Goal: Transaction & Acquisition: Purchase product/service

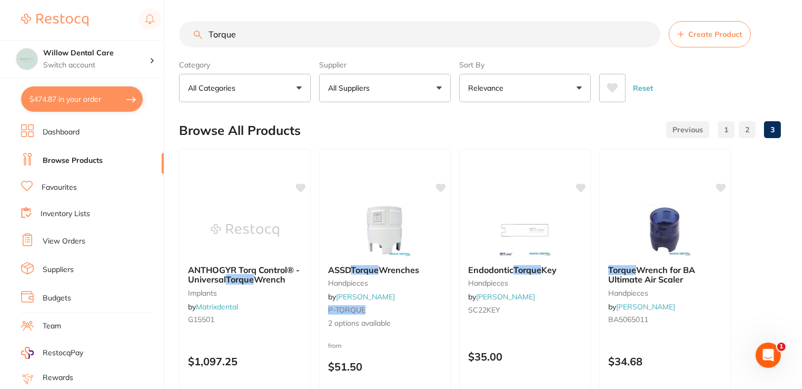
click at [87, 101] on button "$474.87 in your order" at bounding box center [82, 98] width 122 height 25
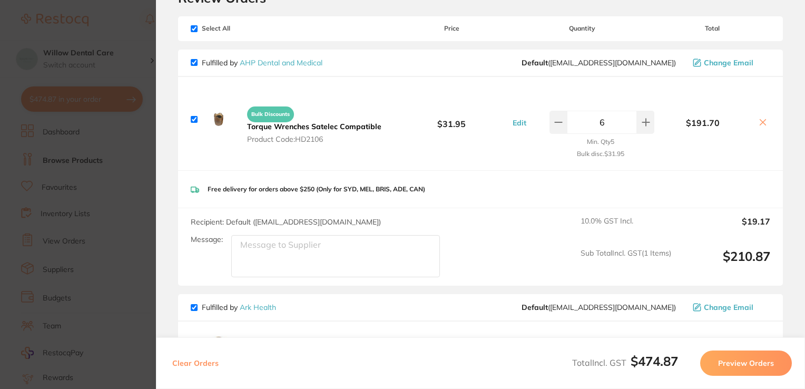
scroll to position [52, 0]
click at [300, 125] on b "Torque Wrenches Satelec Compatible" at bounding box center [314, 126] width 134 height 9
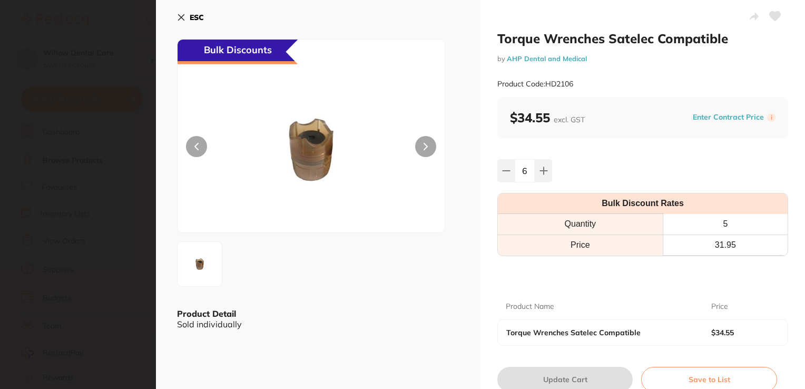
scroll to position [0, 0]
click at [179, 15] on icon at bounding box center [182, 18] width 6 height 6
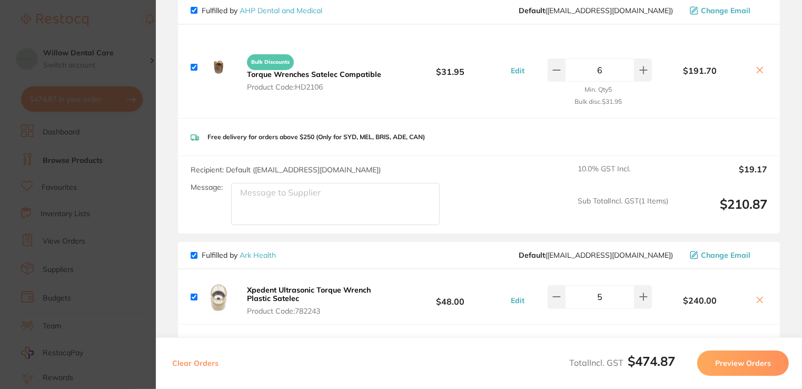
scroll to position [210, 0]
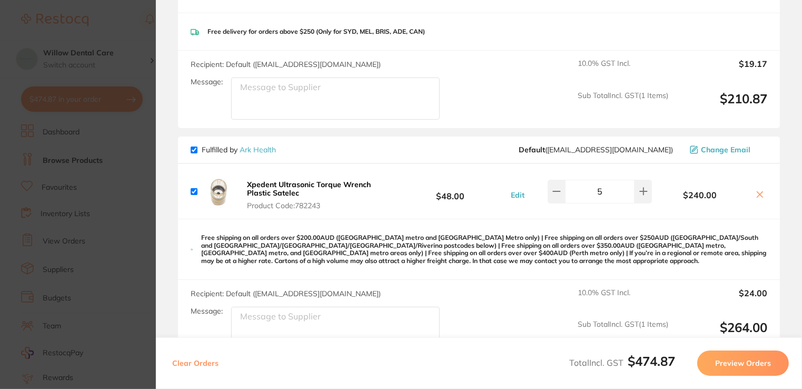
click at [759, 191] on icon at bounding box center [760, 194] width 8 height 8
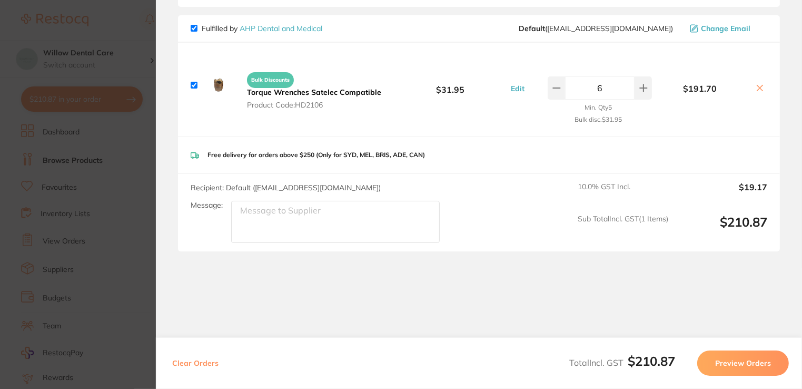
checkbox input "true"
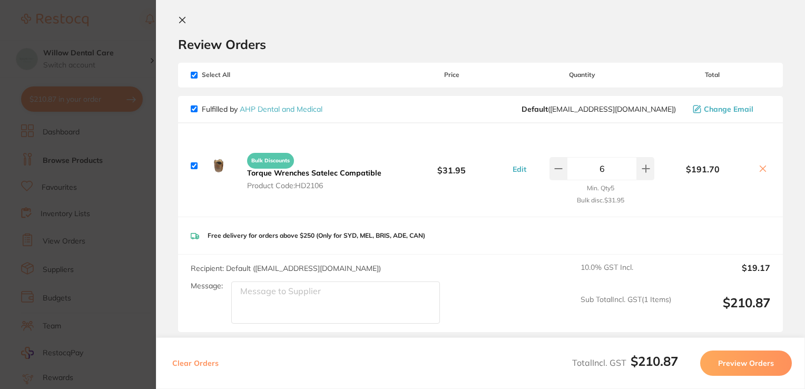
scroll to position [0, 0]
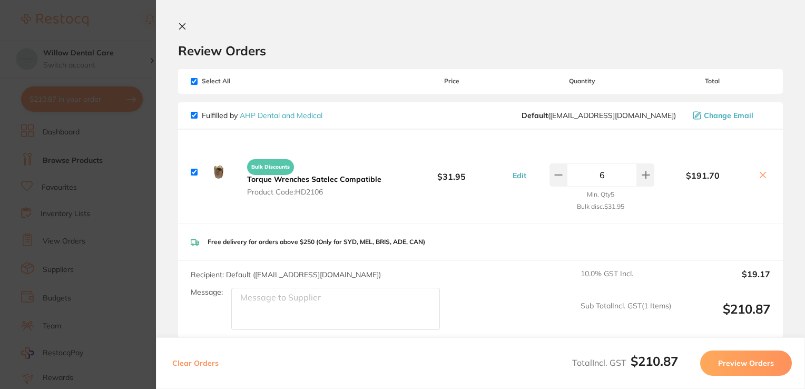
click at [183, 25] on icon at bounding box center [183, 27] width 6 height 6
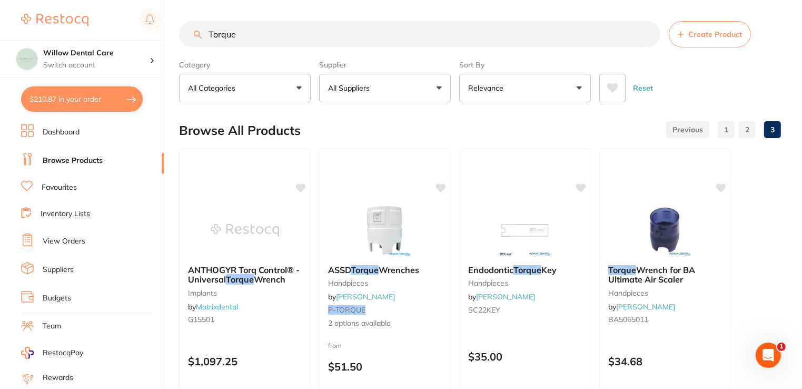
click at [382, 83] on button "All Suppliers" at bounding box center [385, 88] width 132 height 28
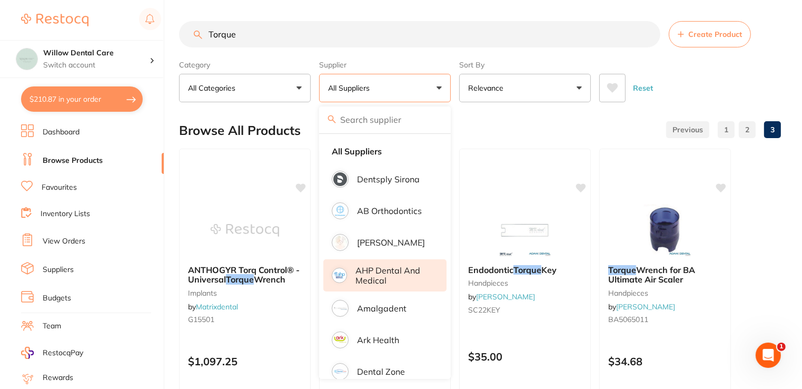
click at [379, 273] on p "AHP Dental and Medical" at bounding box center [393, 274] width 76 height 19
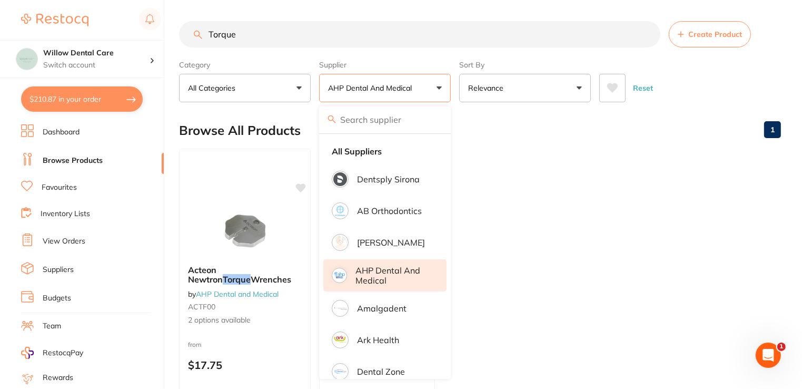
click at [625, 195] on ul "Acteon Newtron Torque Wrenches by AHP Dental and Medical ACTF00 2 options avail…" at bounding box center [480, 300] width 602 height 303
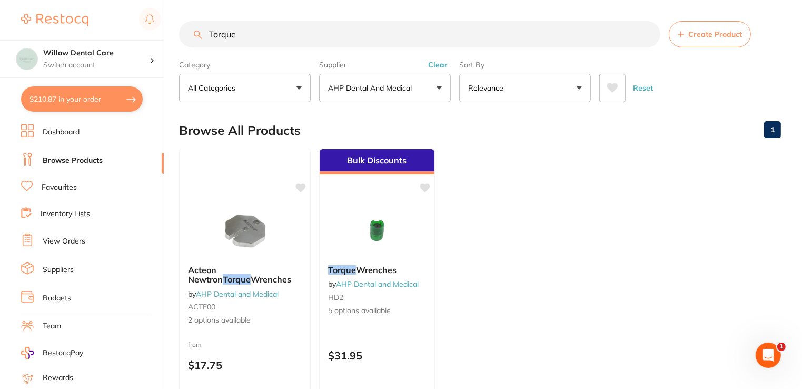
drag, startPoint x: 273, startPoint y: 35, endPoint x: 189, endPoint y: 42, distance: 84.6
click at [189, 42] on input "Torque" at bounding box center [419, 34] width 481 height 26
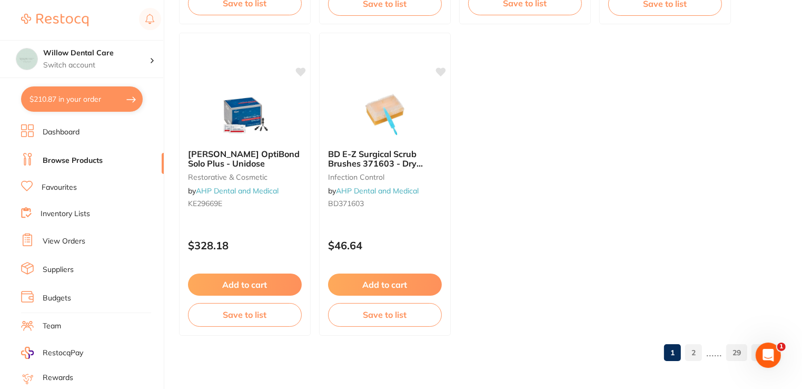
scroll to position [4162, 0]
click at [692, 349] on link "2" at bounding box center [693, 351] width 17 height 21
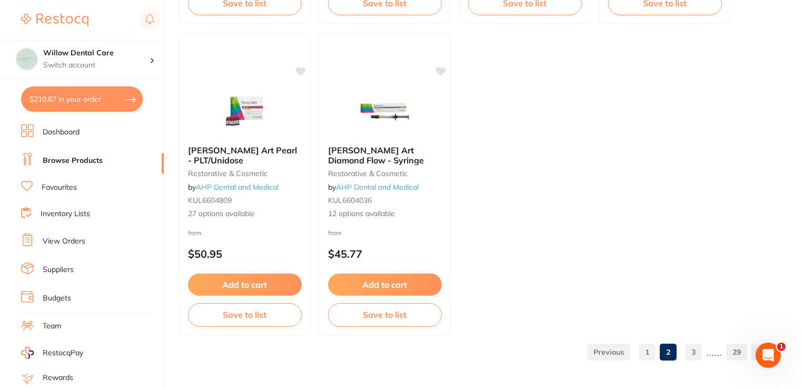
click at [693, 353] on link "3" at bounding box center [693, 351] width 17 height 21
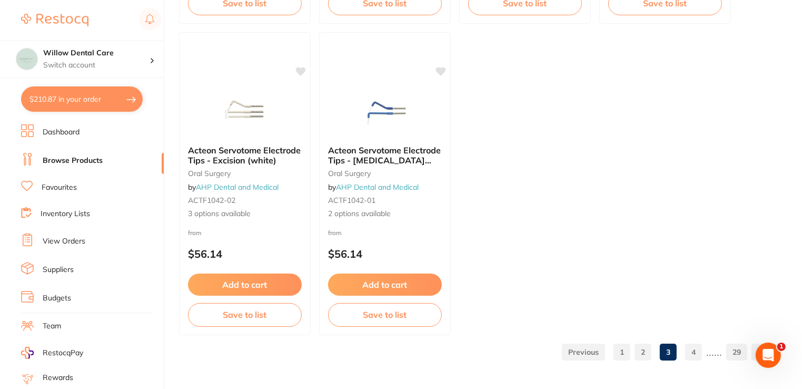
click at [693, 350] on link "4" at bounding box center [693, 351] width 17 height 21
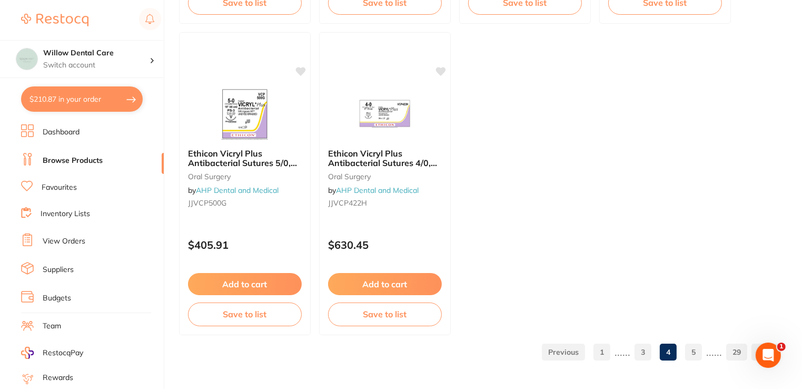
click at [691, 348] on link "5" at bounding box center [693, 351] width 17 height 21
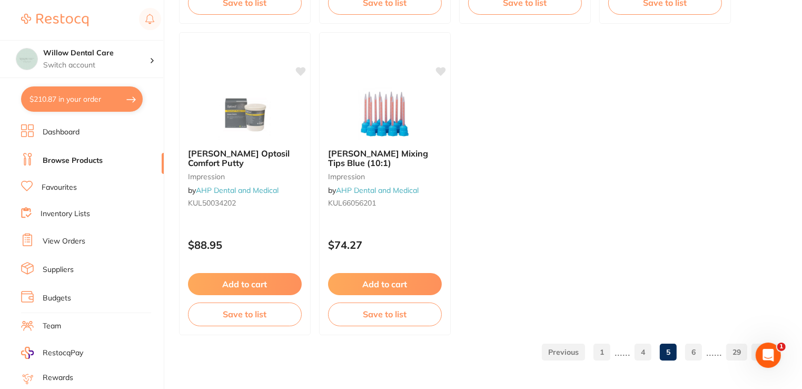
click at [699, 355] on link "6" at bounding box center [693, 351] width 17 height 21
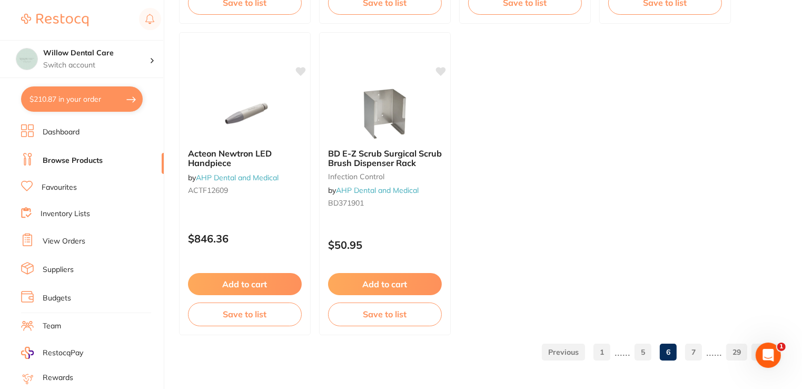
click at [690, 353] on link "7" at bounding box center [693, 351] width 17 height 21
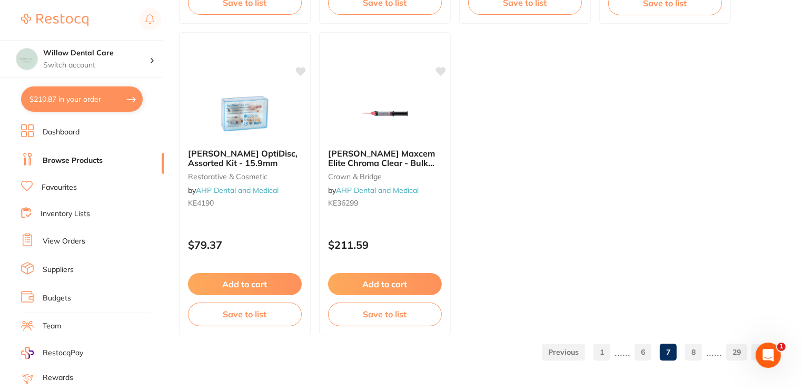
click at [692, 355] on link "8" at bounding box center [693, 351] width 17 height 21
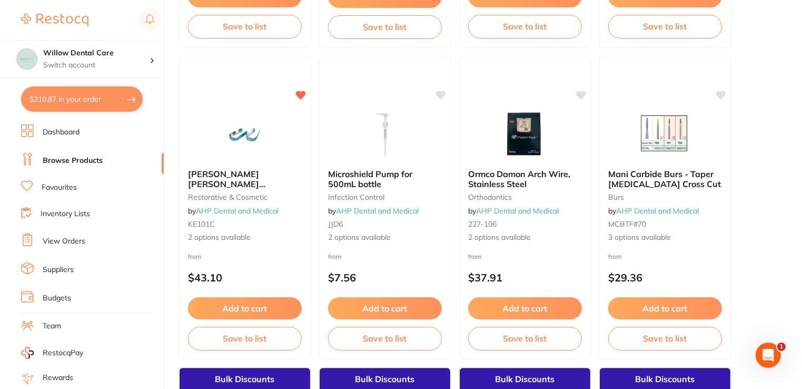
scroll to position [2264, 0]
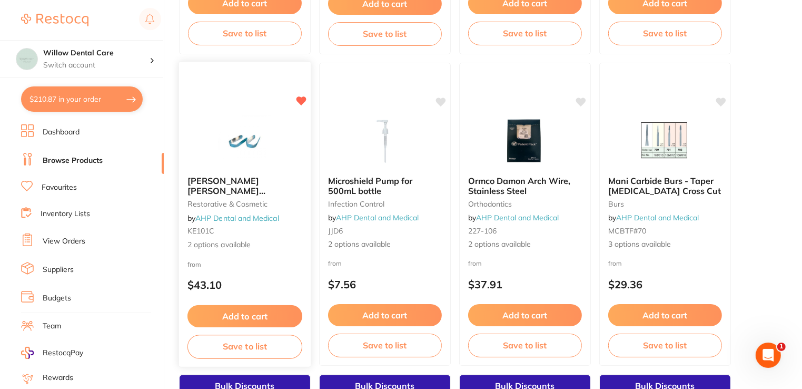
click at [216, 176] on span "[PERSON_NAME] [PERSON_NAME] Contoured Matrices" at bounding box center [226, 190] width 78 height 30
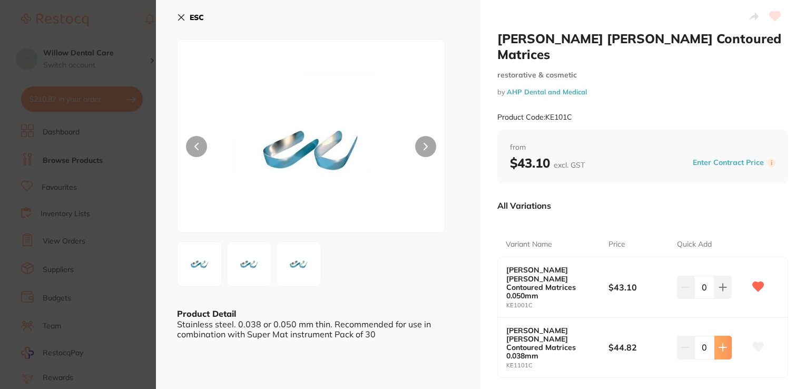
click at [723, 343] on icon at bounding box center [722, 347] width 8 height 8
type input "2"
checkbox input "false"
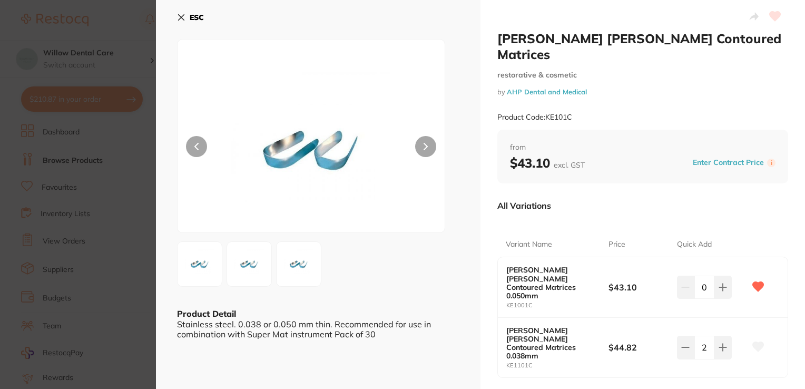
checkbox input "false"
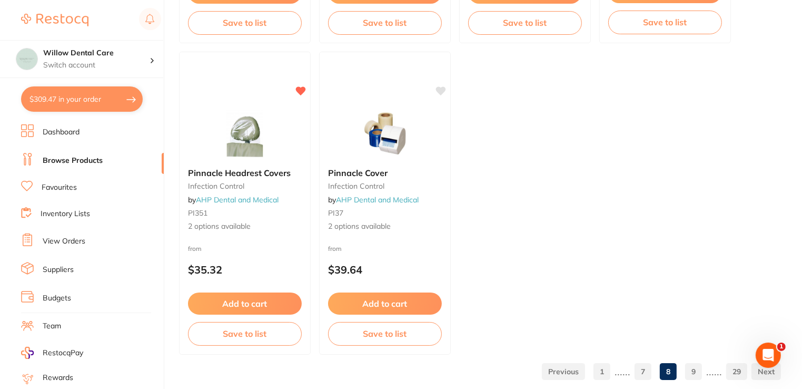
scroll to position [4162, 0]
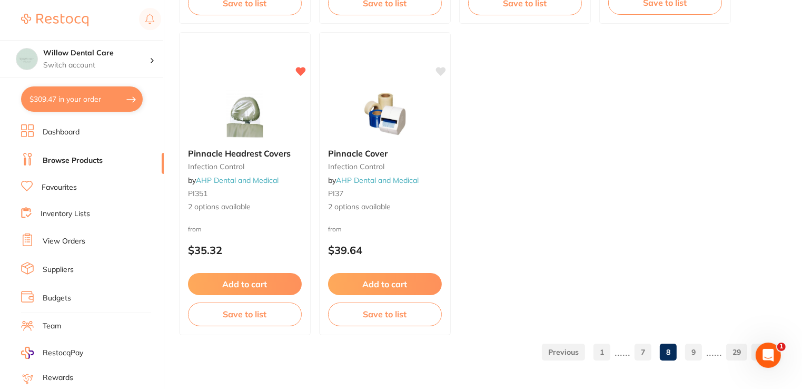
click at [690, 355] on link "9" at bounding box center [693, 351] width 17 height 21
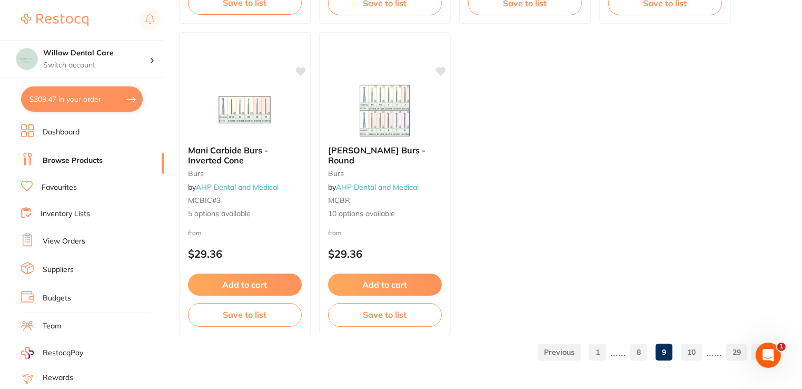
click at [699, 351] on link "10" at bounding box center [691, 351] width 21 height 21
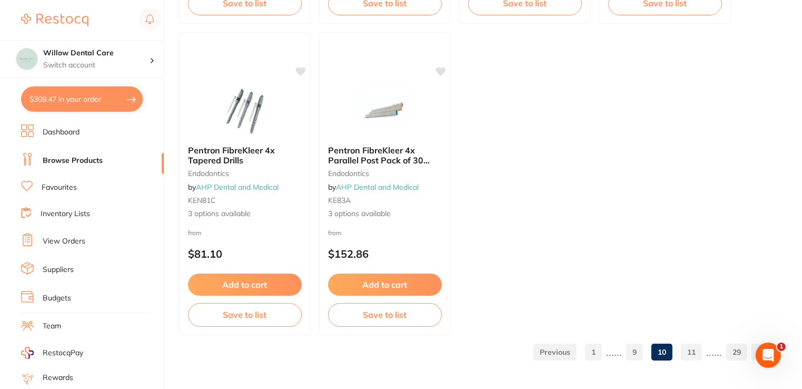
click at [693, 353] on link "11" at bounding box center [691, 351] width 21 height 21
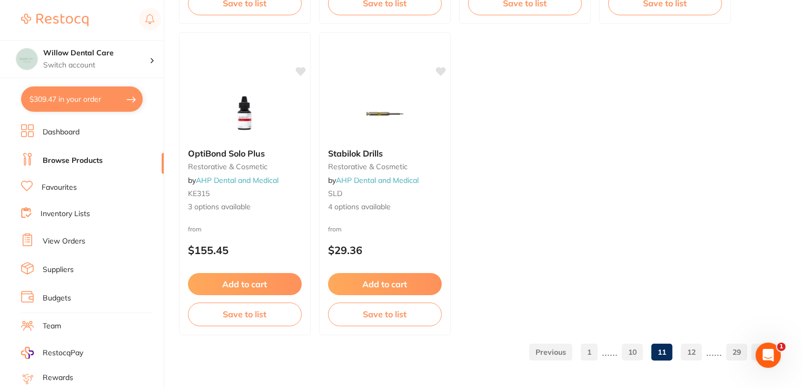
click at [697, 351] on link "12" at bounding box center [691, 351] width 21 height 21
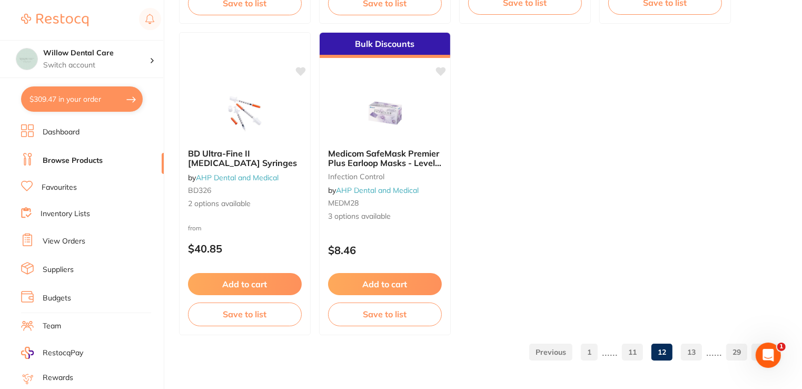
click at [696, 349] on link "13" at bounding box center [691, 351] width 21 height 21
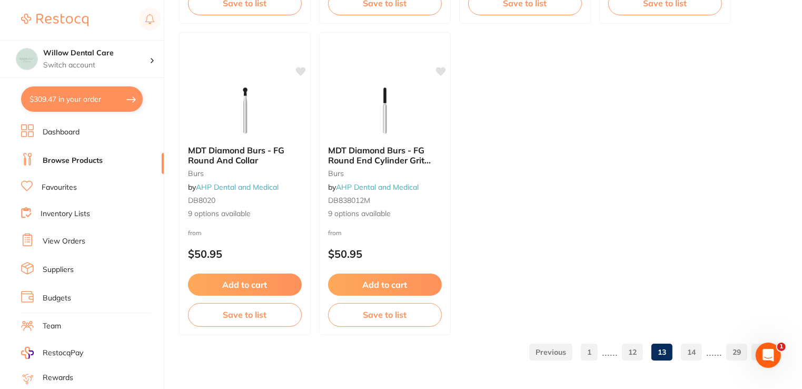
click at [690, 354] on link "14" at bounding box center [691, 351] width 21 height 21
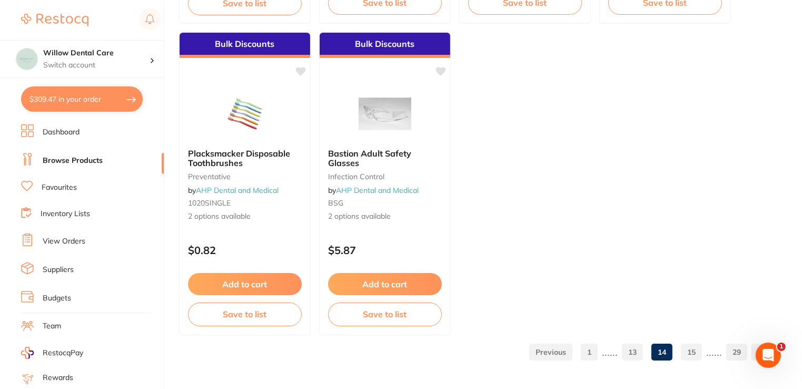
click at [697, 349] on link "15" at bounding box center [691, 351] width 21 height 21
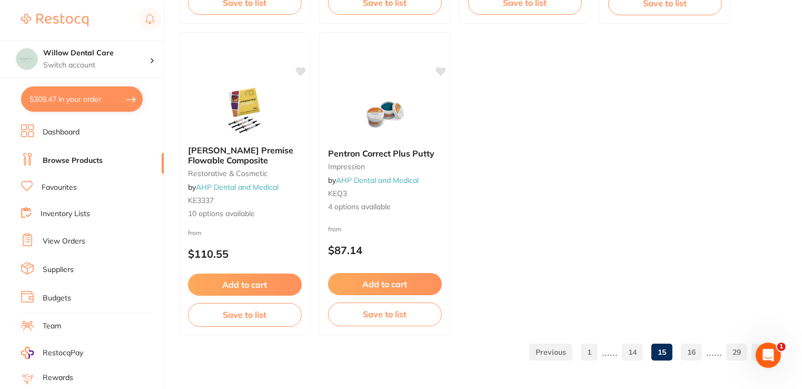
click at [697, 351] on link "16" at bounding box center [691, 351] width 21 height 21
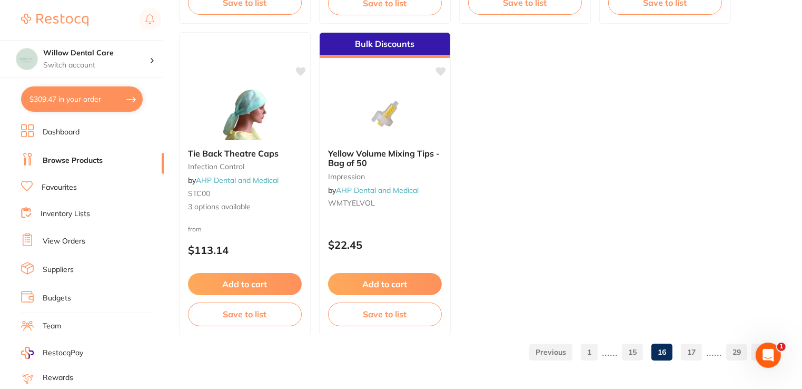
click at [690, 349] on link "17" at bounding box center [691, 351] width 21 height 21
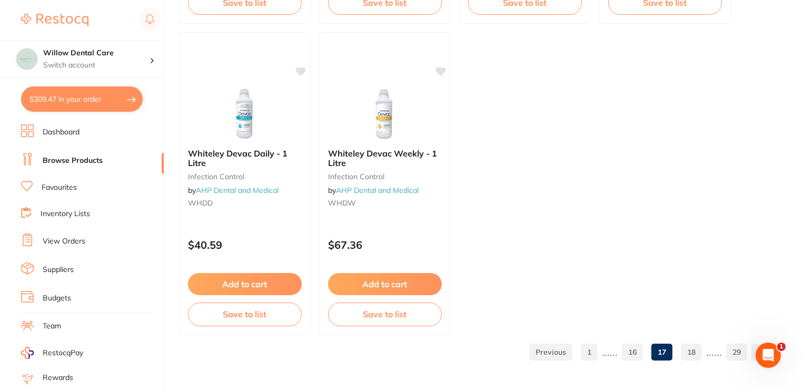
click at [695, 356] on link "18" at bounding box center [691, 351] width 21 height 21
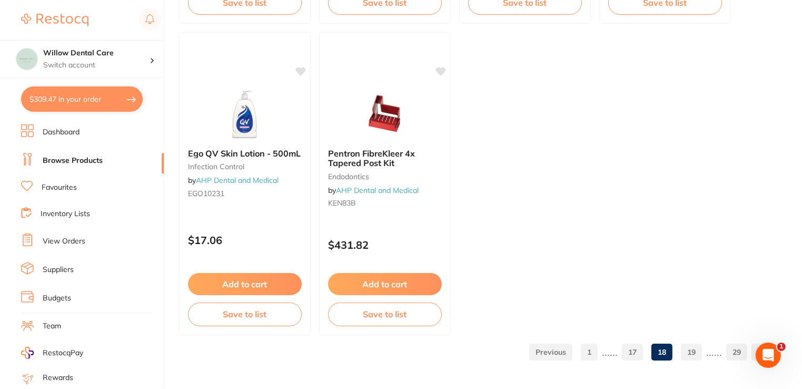
click at [696, 355] on link "19" at bounding box center [691, 351] width 21 height 21
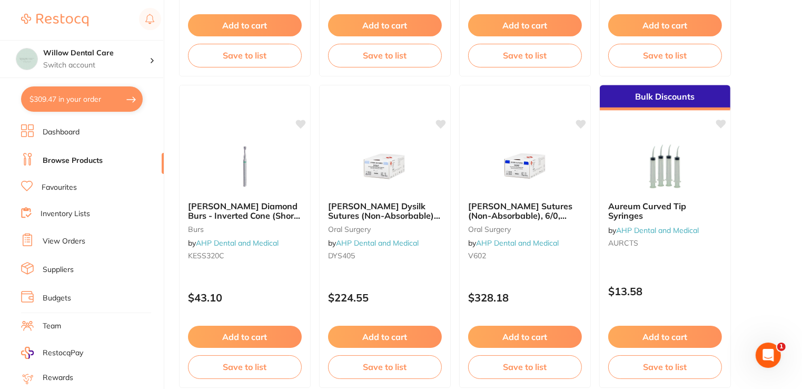
scroll to position [1632, 0]
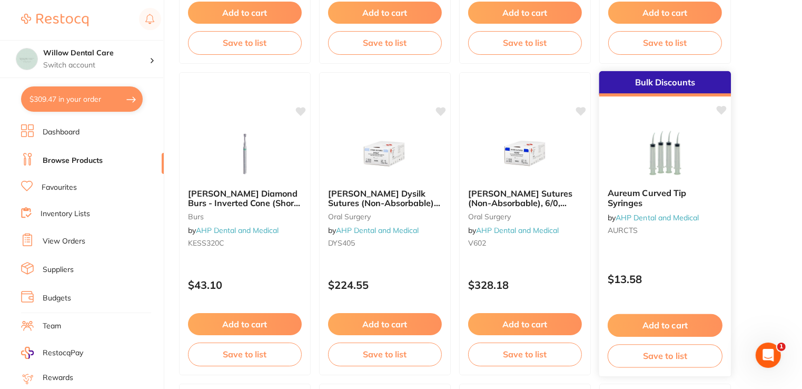
click at [690, 325] on button "Add to cart" at bounding box center [665, 325] width 115 height 23
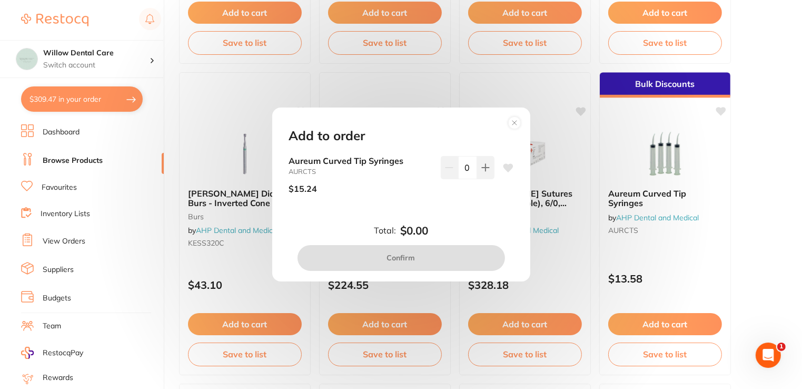
scroll to position [0, 0]
click at [482, 164] on icon at bounding box center [485, 167] width 7 height 7
type input "1"
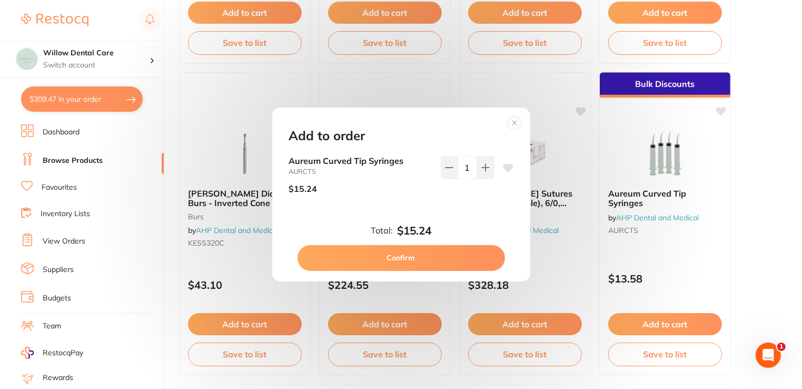
click at [429, 258] on button "Confirm" at bounding box center [401, 257] width 207 height 25
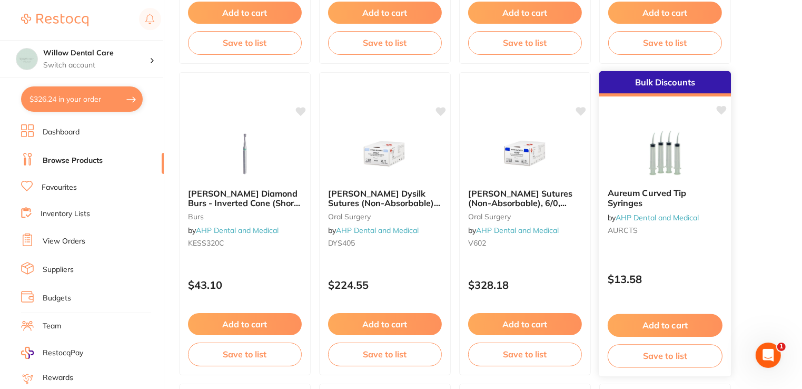
click at [659, 152] on img at bounding box center [664, 152] width 69 height 53
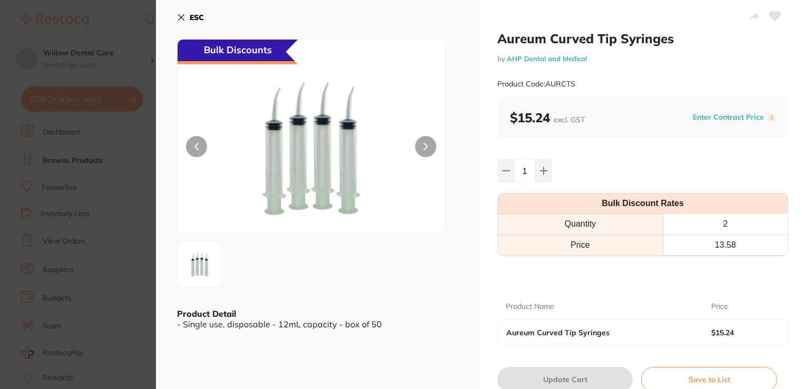
click at [177, 16] on icon at bounding box center [181, 17] width 8 height 8
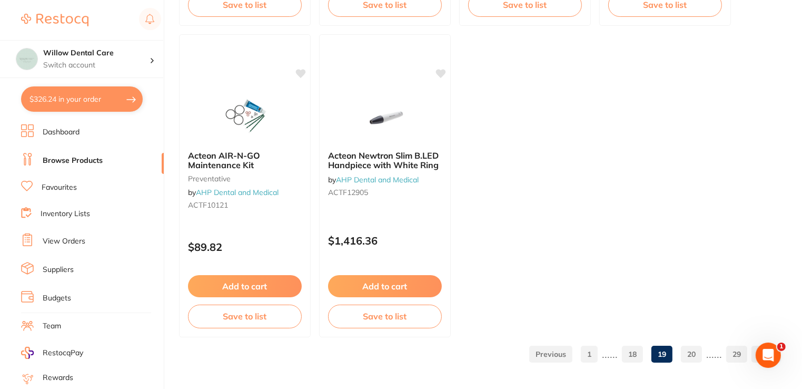
scroll to position [4162, 0]
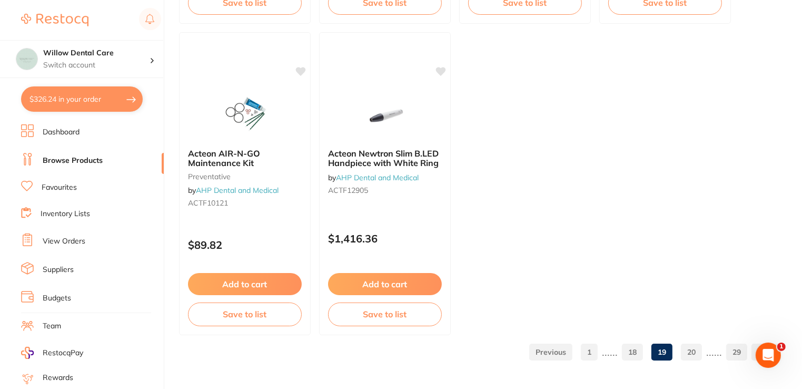
click at [689, 355] on link "20" at bounding box center [691, 351] width 21 height 21
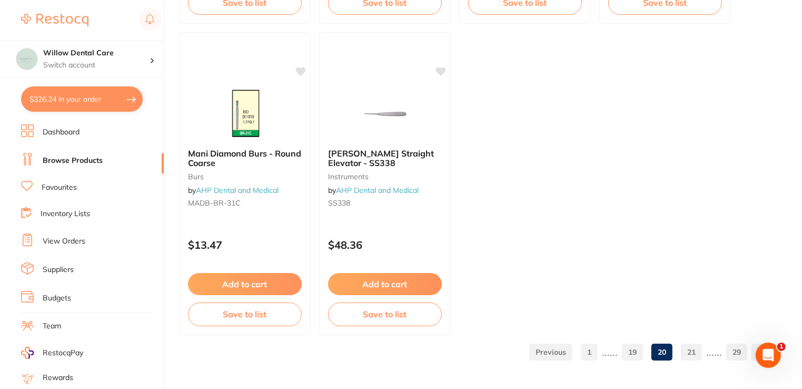
click at [688, 353] on link "21" at bounding box center [691, 351] width 21 height 21
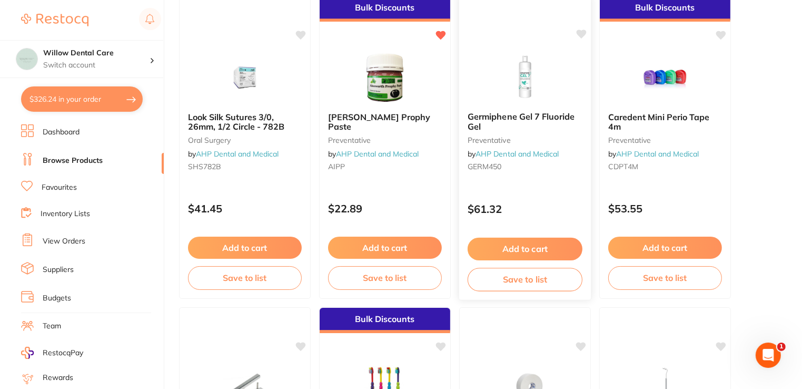
scroll to position [2949, 0]
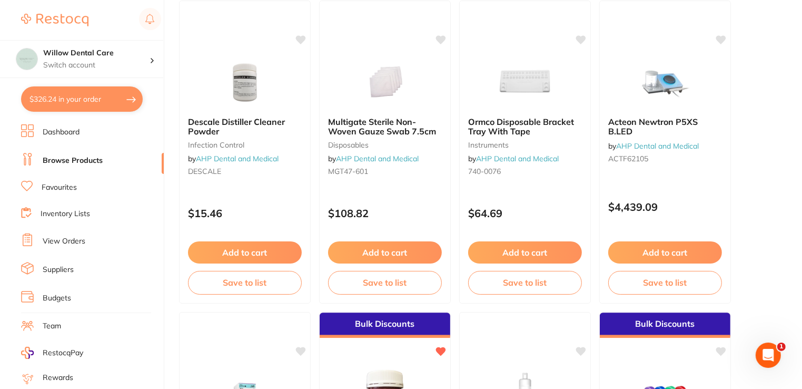
drag, startPoint x: 88, startPoint y: 104, endPoint x: 442, endPoint y: 145, distance: 356.8
click at [88, 104] on button "$326.24 in your order" at bounding box center [82, 98] width 122 height 25
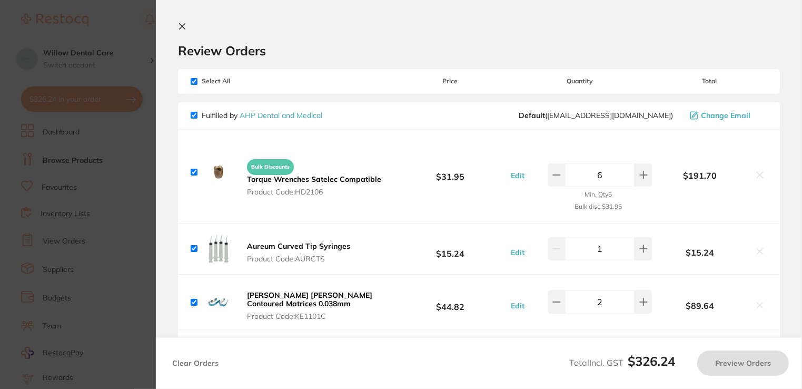
checkbox input "true"
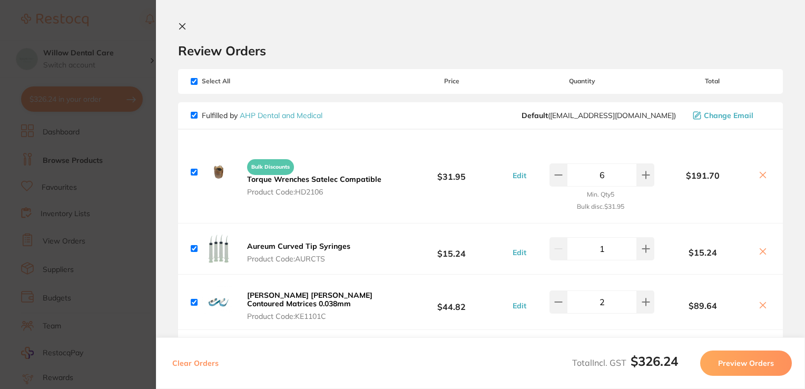
scroll to position [105, 0]
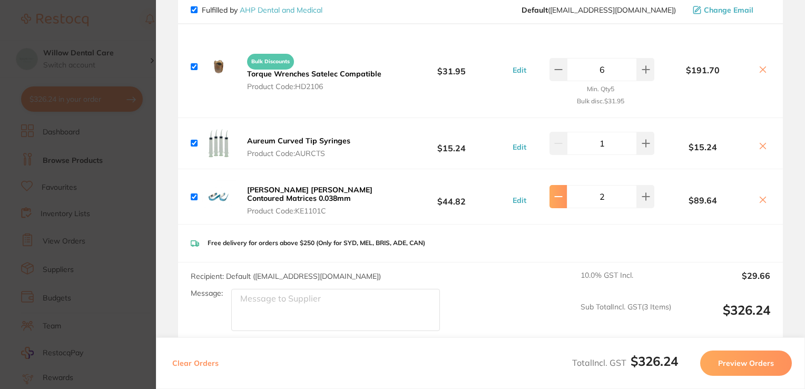
click at [557, 196] on icon at bounding box center [558, 196] width 7 height 0
type input "1"
click at [736, 367] on button "Preview Orders" at bounding box center [746, 362] width 92 height 25
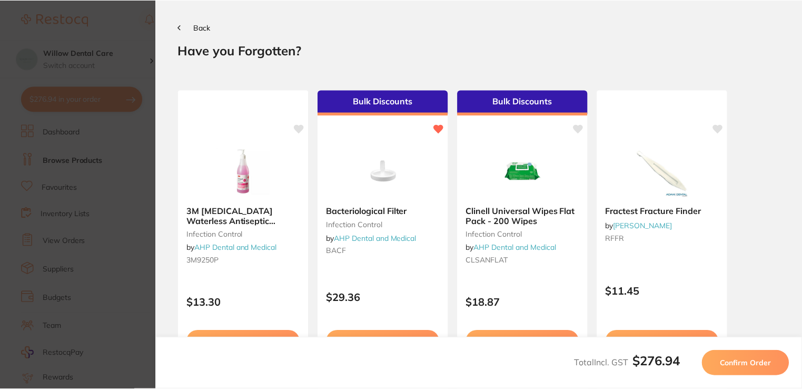
scroll to position [0, 0]
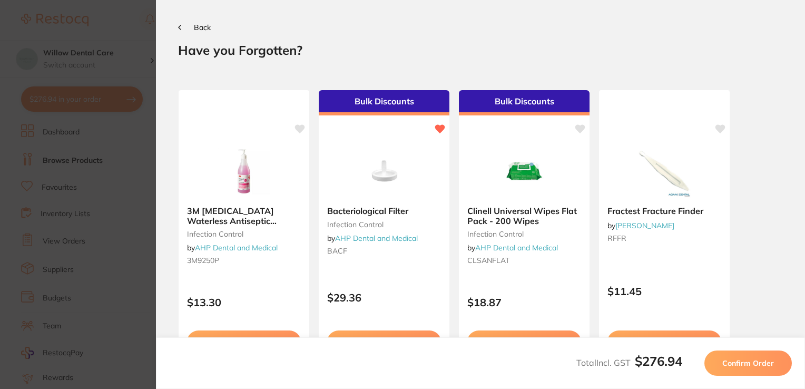
click at [736, 367] on span "Confirm Order" at bounding box center [748, 362] width 52 height 9
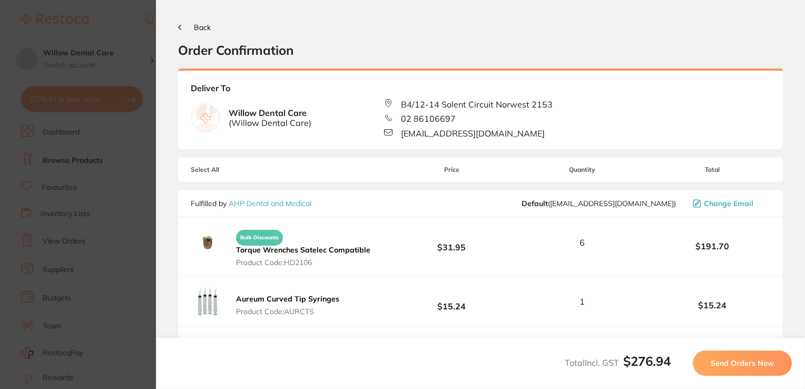
click at [736, 367] on span "Send Orders Now" at bounding box center [741, 362] width 63 height 9
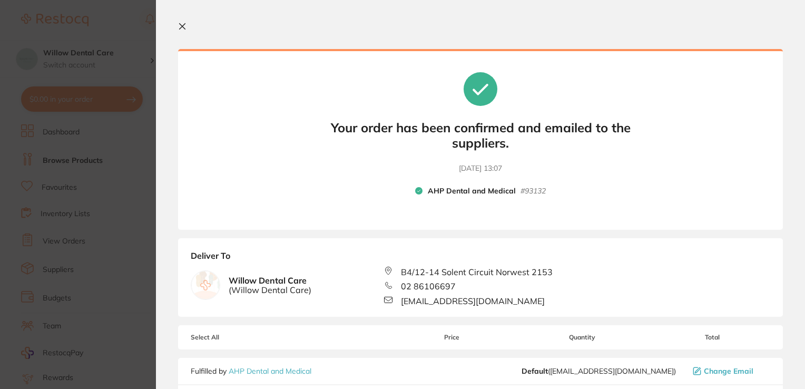
click at [180, 24] on icon at bounding box center [183, 27] width 6 height 6
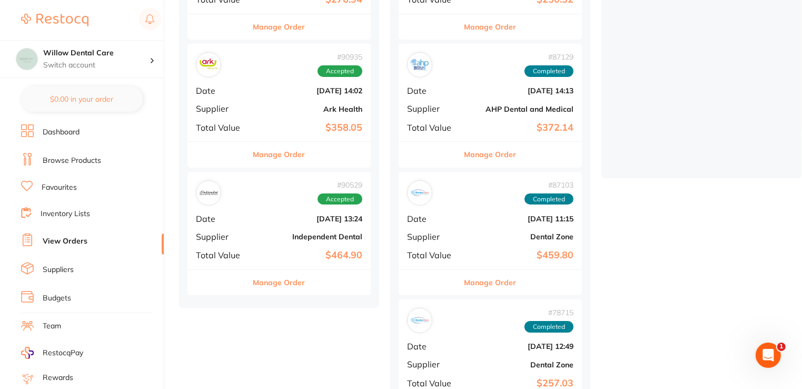
scroll to position [211, 0]
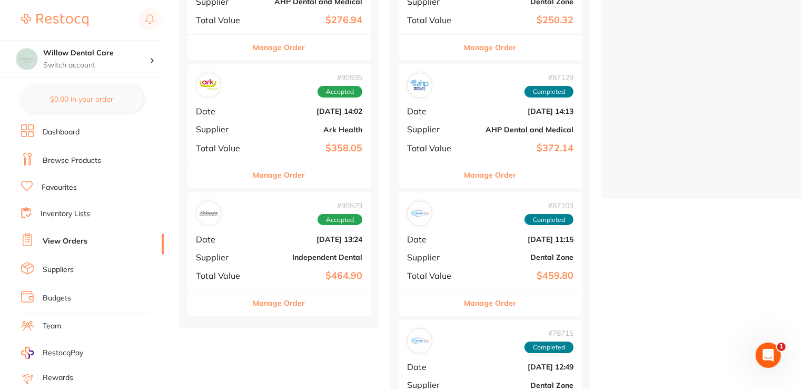
click at [281, 235] on b "[DATE] 13:24" at bounding box center [309, 239] width 105 height 8
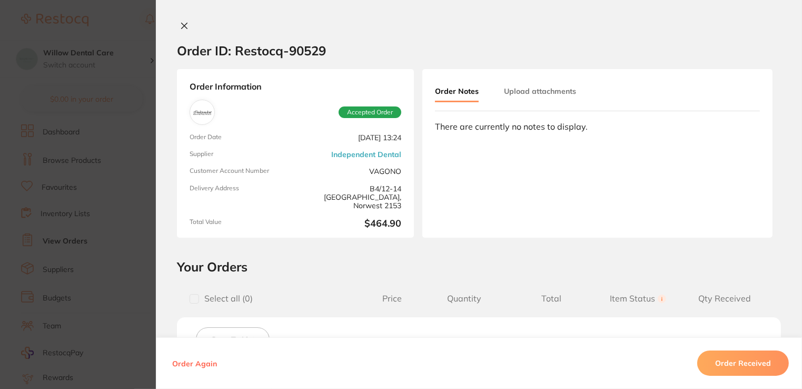
click at [738, 359] on button "Order Received" at bounding box center [743, 362] width 92 height 25
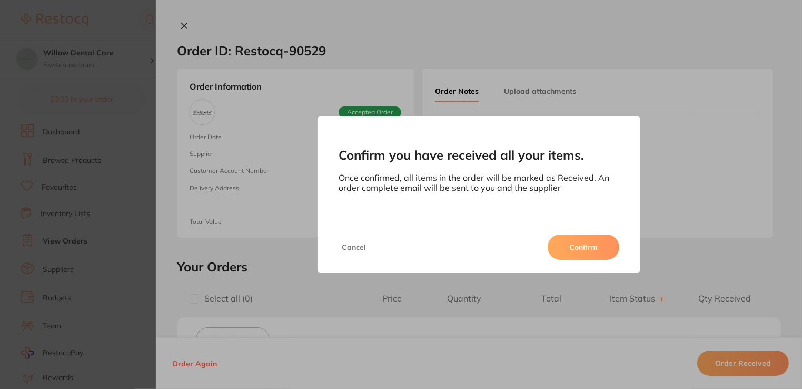
click at [572, 249] on button "Confirm" at bounding box center [584, 246] width 72 height 25
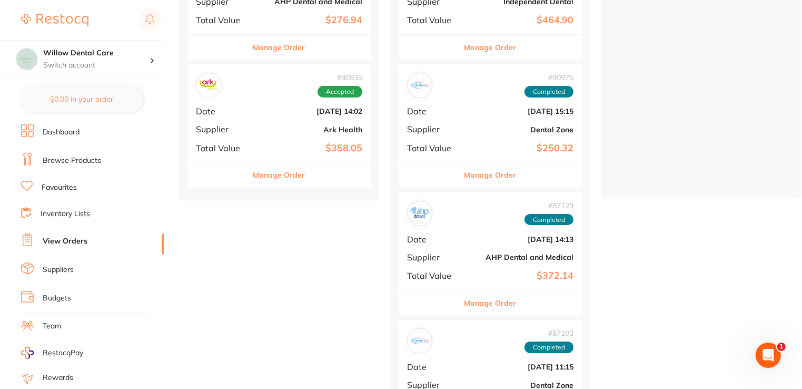
click at [262, 119] on div "# 90935 Accepted Date [DATE] 14:02 Supplier Ark Health Total Value $358.05" at bounding box center [278, 112] width 183 height 97
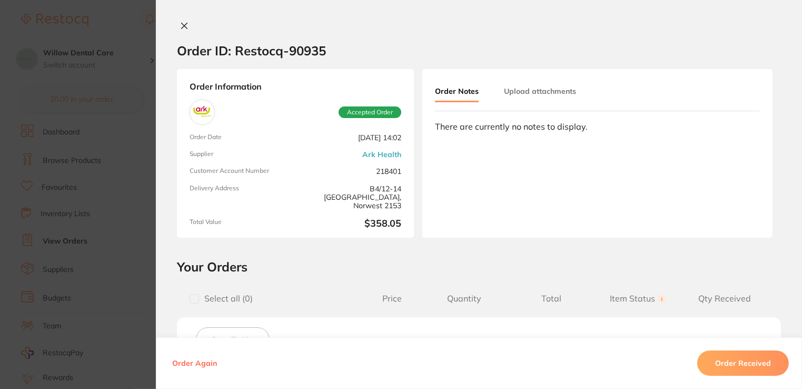
click at [737, 365] on button "Order Received" at bounding box center [743, 362] width 92 height 25
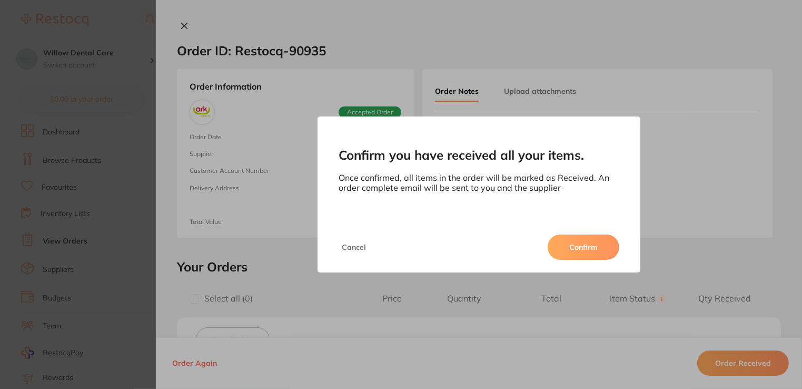
click at [600, 249] on button "Confirm" at bounding box center [584, 246] width 72 height 25
